Goal: Information Seeking & Learning: Learn about a topic

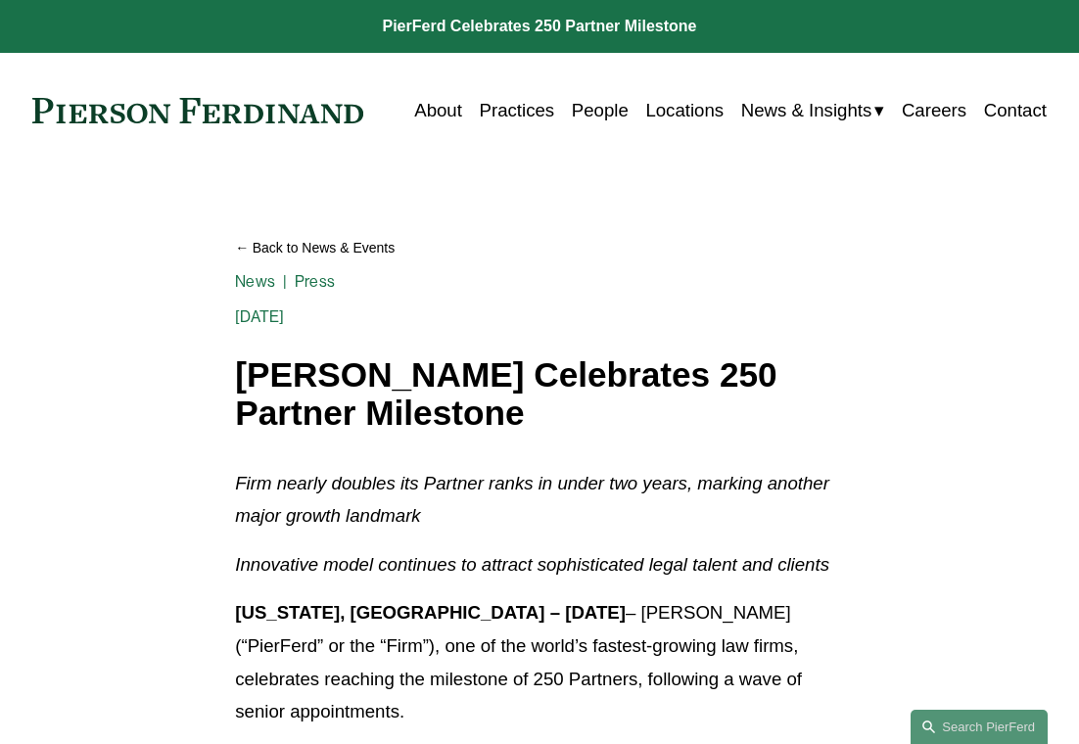
click at [793, 110] on span "News & Insights" at bounding box center [806, 110] width 131 height 33
click at [0, 0] on span "News" at bounding box center [0, 0] width 0 height 0
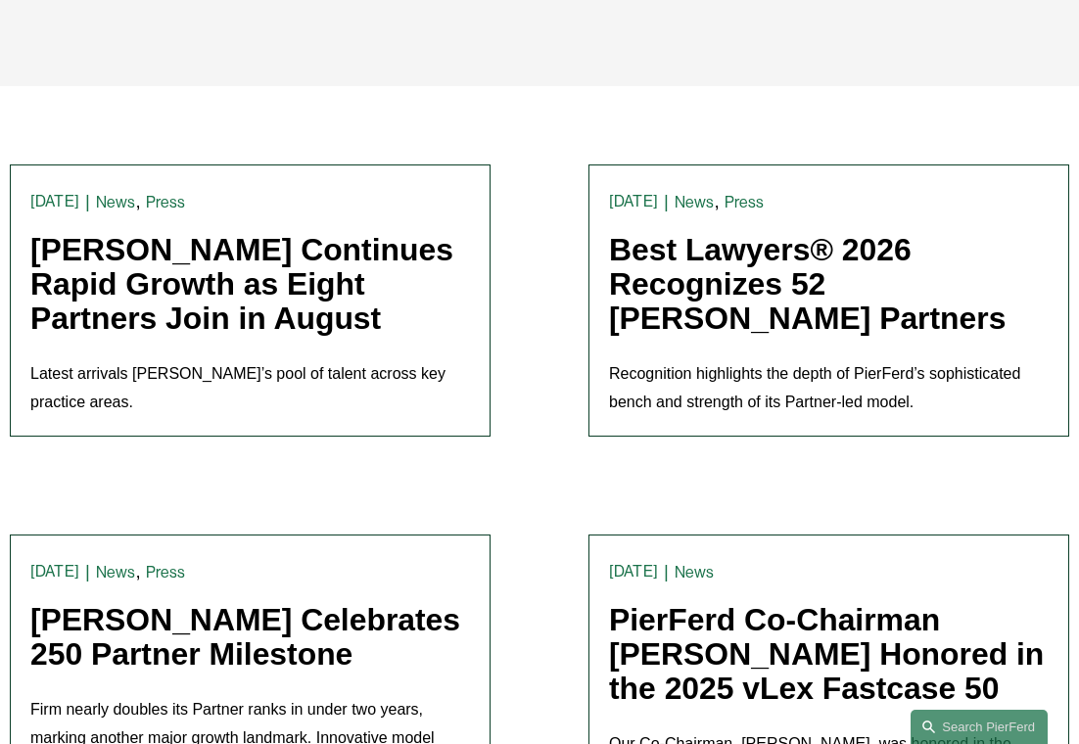
scroll to position [368, 0]
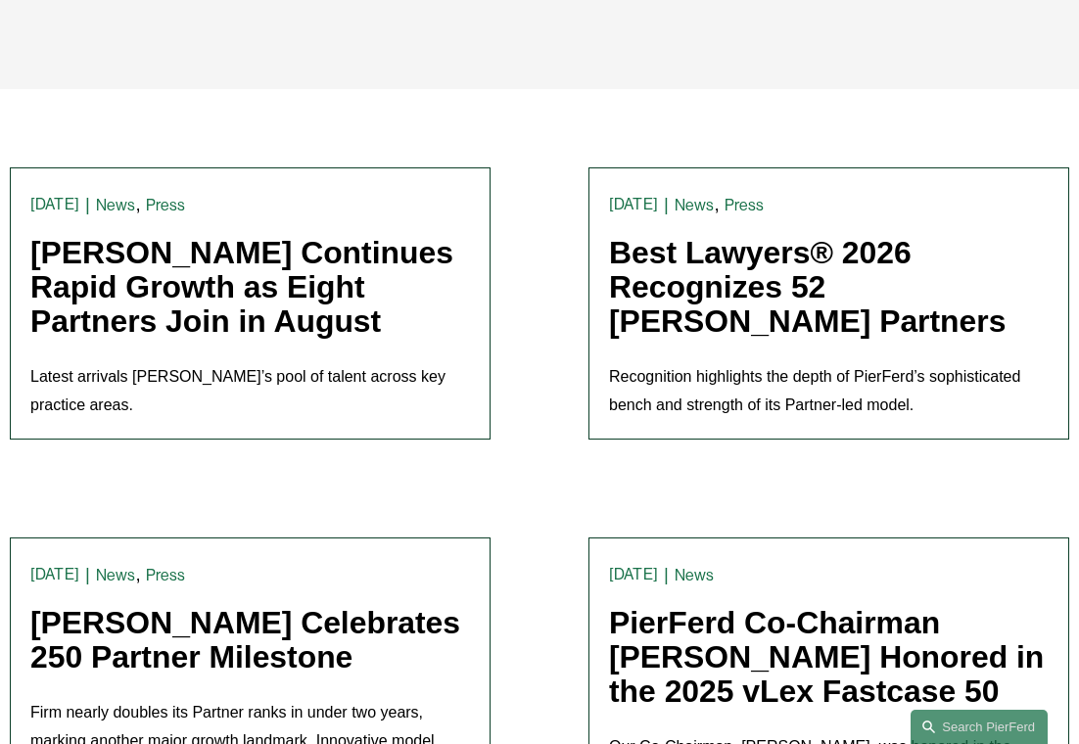
click at [234, 288] on link "[PERSON_NAME] Continues Rapid Growth as Eight Partners Join in August" at bounding box center [241, 287] width 423 height 104
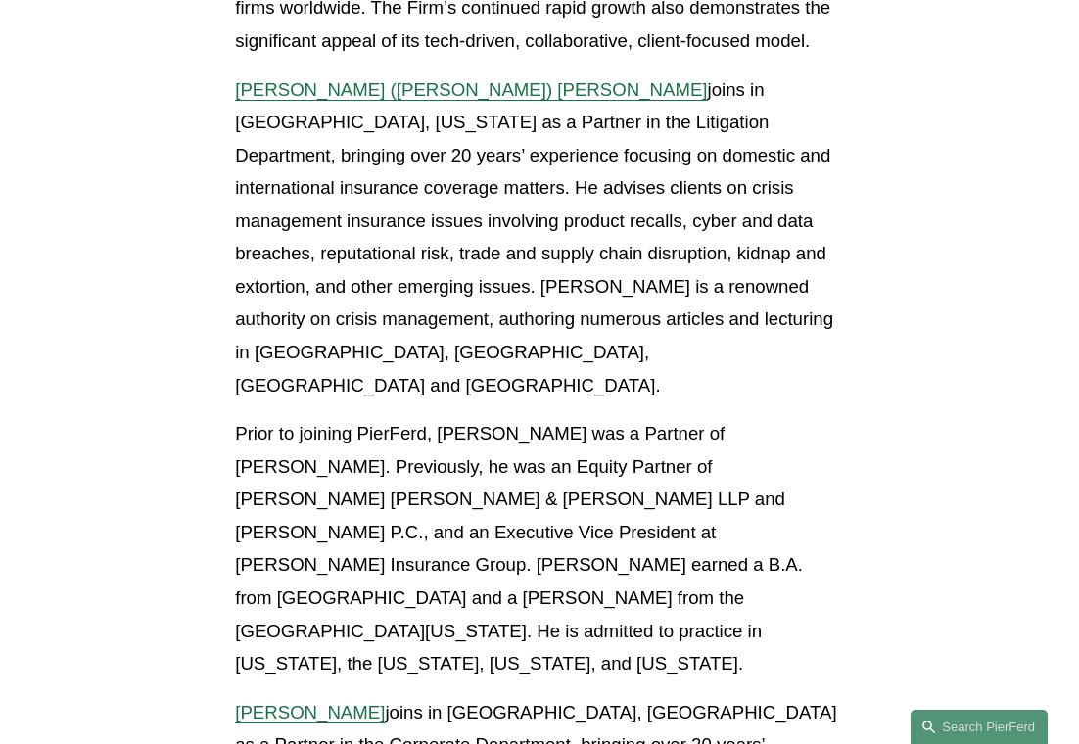
scroll to position [731, 0]
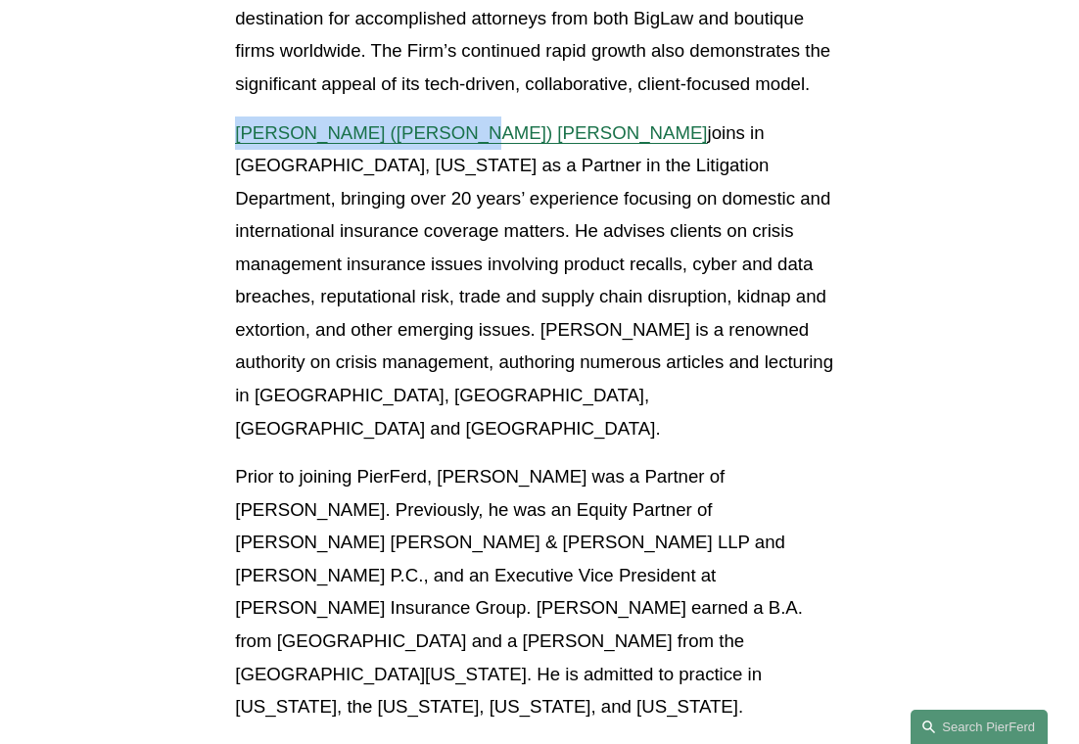
drag, startPoint x: 226, startPoint y: 135, endPoint x: 444, endPoint y: 138, distance: 218.3
copy span "[PERSON_NAME] ([PERSON_NAME]) [PERSON_NAME]"
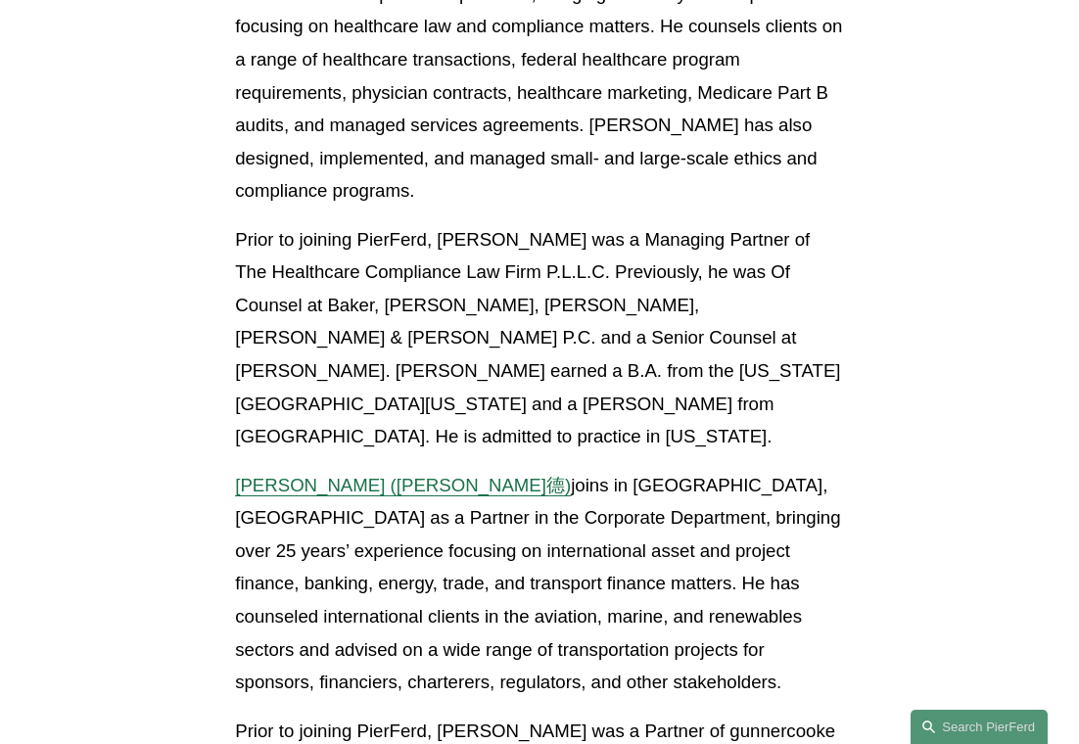
scroll to position [3112, 0]
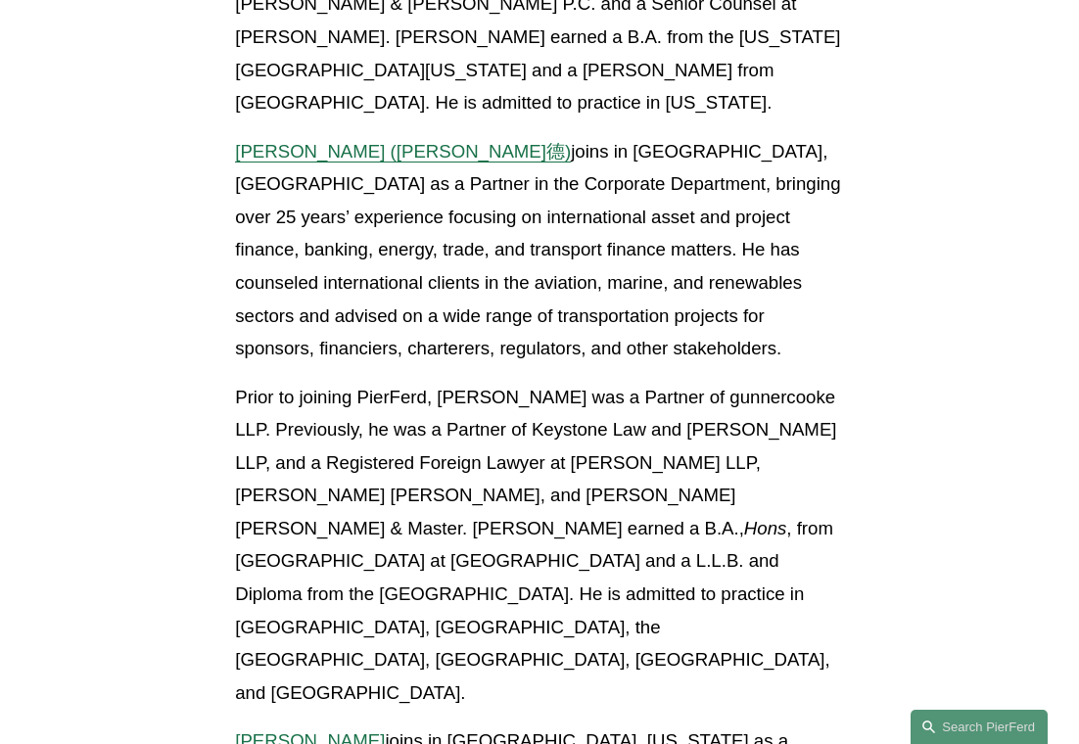
scroll to position [3330, 0]
